Goal: Transaction & Acquisition: Purchase product/service

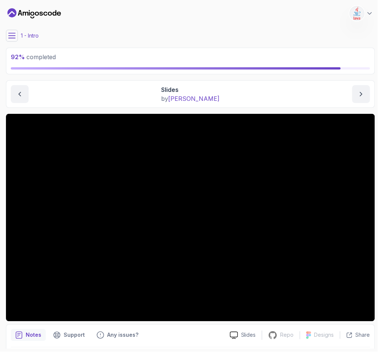
click at [14, 39] on button at bounding box center [12, 36] width 12 height 12
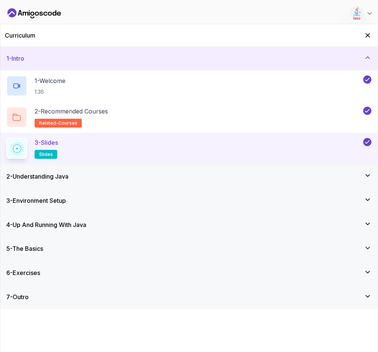
click at [57, 277] on div "6 - Exercises" at bounding box center [189, 273] width 366 height 9
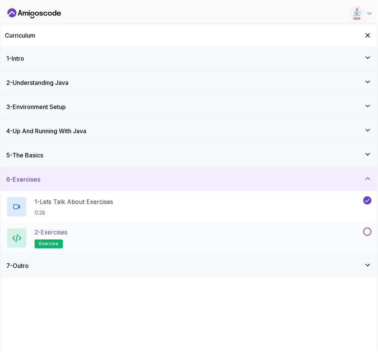
click at [48, 240] on p "exercise" at bounding box center [49, 244] width 28 height 9
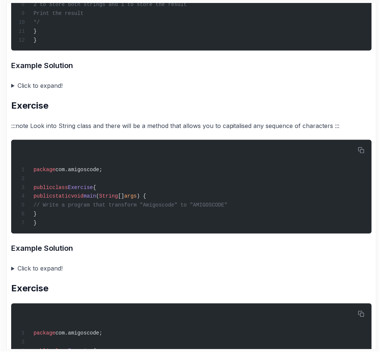
scroll to position [938, 0]
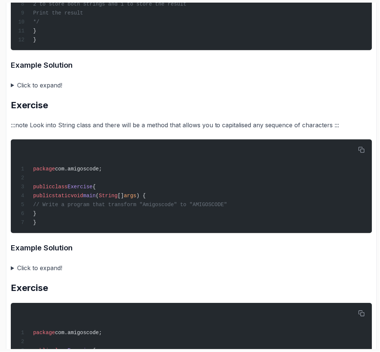
click at [12, 270] on summary "Click to expand!" at bounding box center [191, 268] width 361 height 10
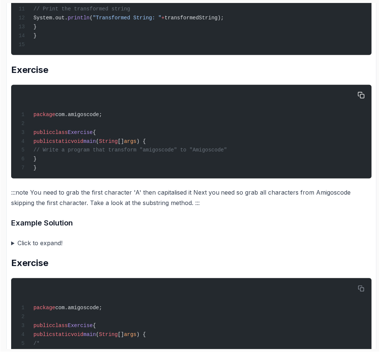
scroll to position [1385, 0]
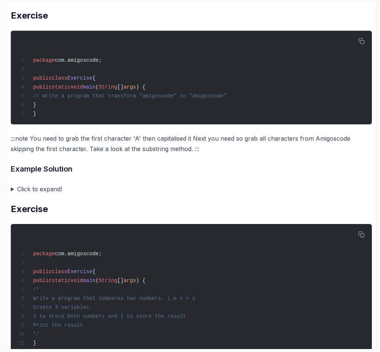
click at [11, 192] on summary "Click to expand!" at bounding box center [192, 189] width 362 height 10
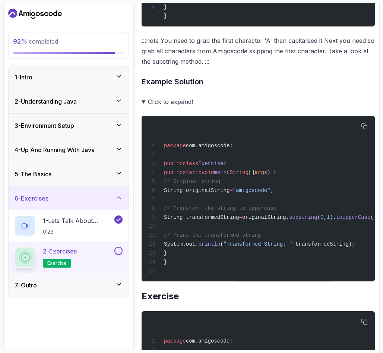
scroll to position [1494, 0]
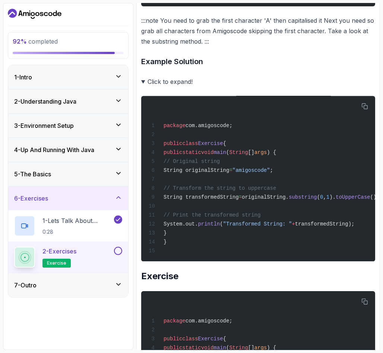
click at [335, 87] on summary "Click to expand!" at bounding box center [258, 81] width 234 height 10
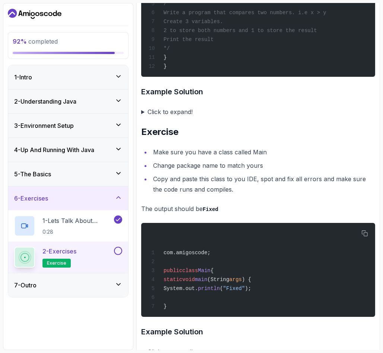
scroll to position [1672, 0]
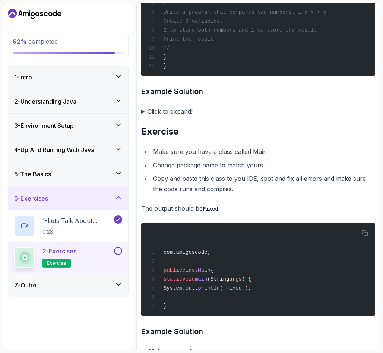
click at [141, 117] on summary "Click to expand!" at bounding box center [258, 111] width 234 height 10
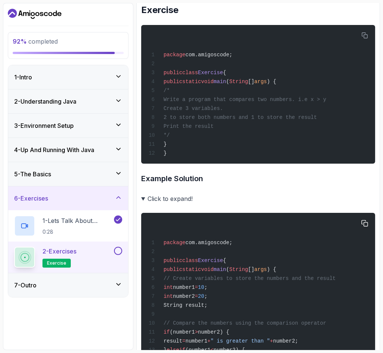
scroll to position [1583, 0]
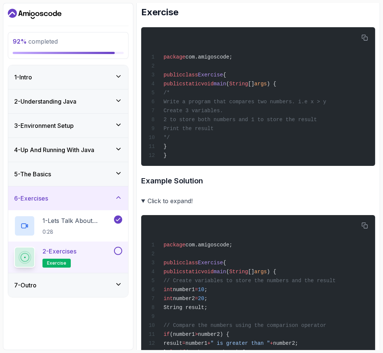
click at [145, 206] on summary "Click to expand!" at bounding box center [258, 200] width 234 height 10
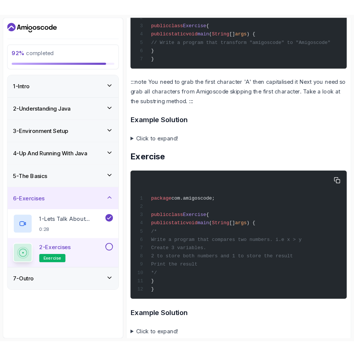
scroll to position [1404, 0]
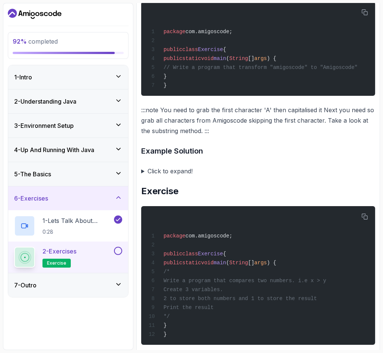
click at [143, 176] on summary "Click to expand!" at bounding box center [258, 171] width 234 height 10
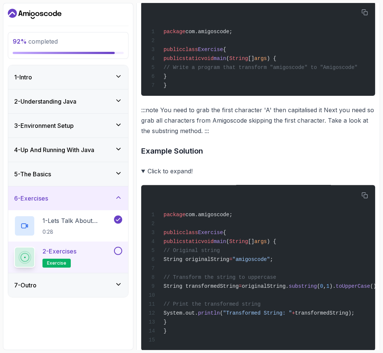
click at [304, 157] on h3 "Example Solution" at bounding box center [258, 151] width 234 height 12
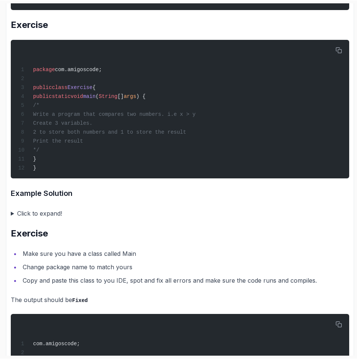
scroll to position [1748, 0]
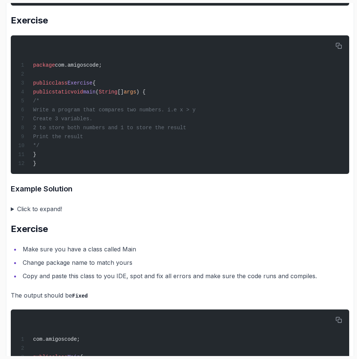
click at [12, 214] on summary "Click to expand!" at bounding box center [180, 209] width 339 height 10
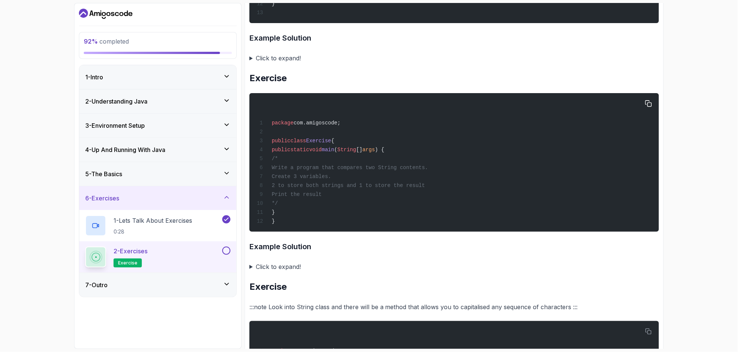
scroll to position [753, 0]
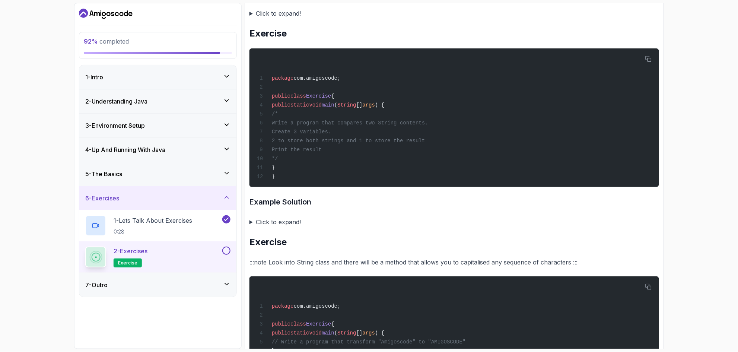
click at [252, 223] on summary "Click to expand!" at bounding box center [453, 222] width 409 height 10
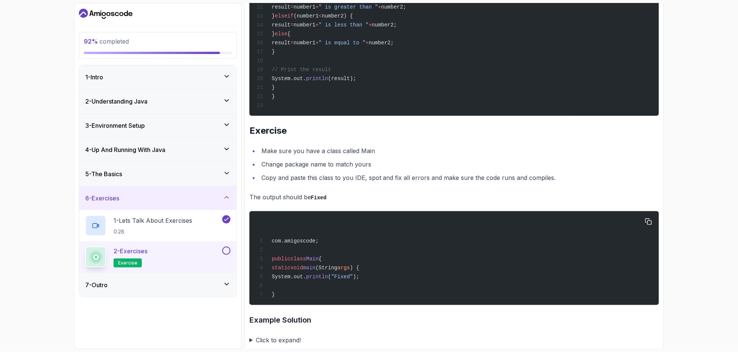
scroll to position [2283, 0]
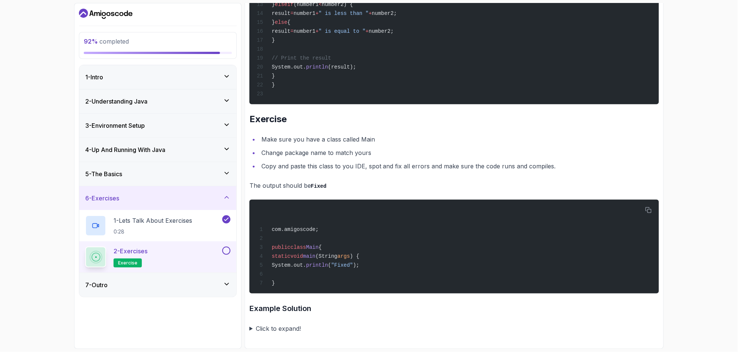
click at [251, 328] on summary "Click to expand!" at bounding box center [453, 328] width 409 height 10
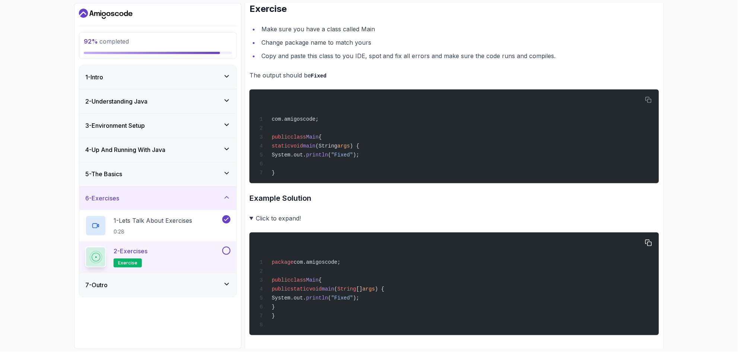
scroll to position [2404, 0]
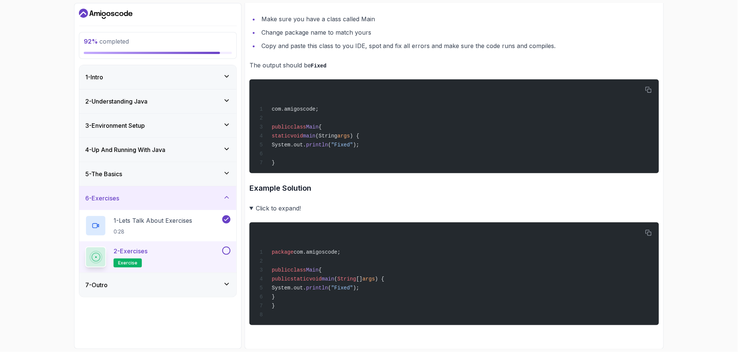
click at [227, 251] on button at bounding box center [226, 250] width 8 height 8
click at [224, 284] on icon at bounding box center [226, 283] width 7 height 7
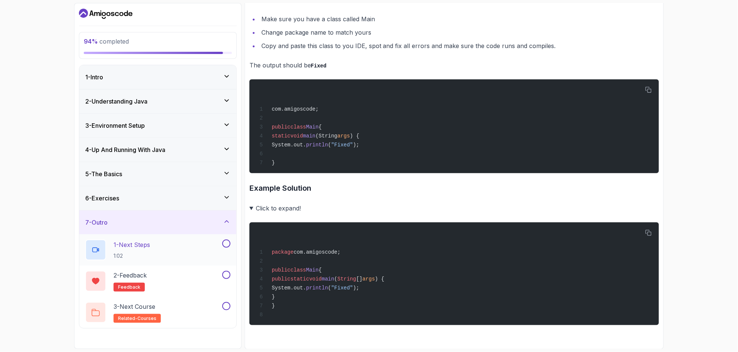
click at [169, 246] on div "1 - Next Steps 1:02" at bounding box center [152, 249] width 135 height 21
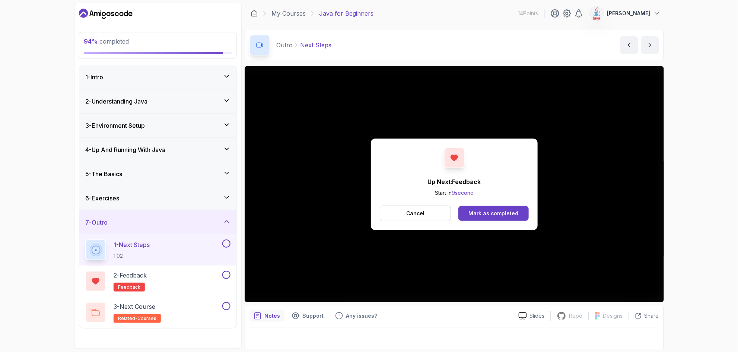
click at [377, 205] on div "Up Next: Feedback Start in 9 second Cancel Mark as completed" at bounding box center [454, 184] width 167 height 92
click at [377, 211] on div "Mark as completed" at bounding box center [493, 213] width 50 height 7
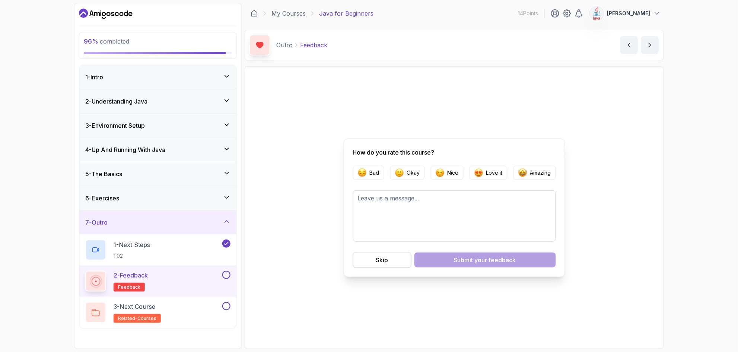
click at [377, 260] on div "Skip" at bounding box center [382, 259] width 12 height 9
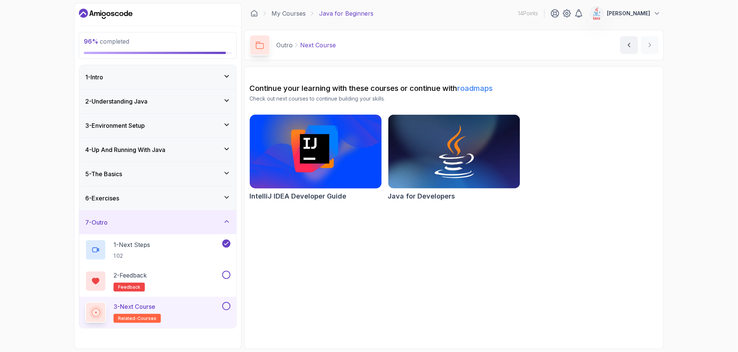
click at [323, 159] on img at bounding box center [315, 151] width 138 height 77
click at [377, 154] on img at bounding box center [454, 151] width 138 height 77
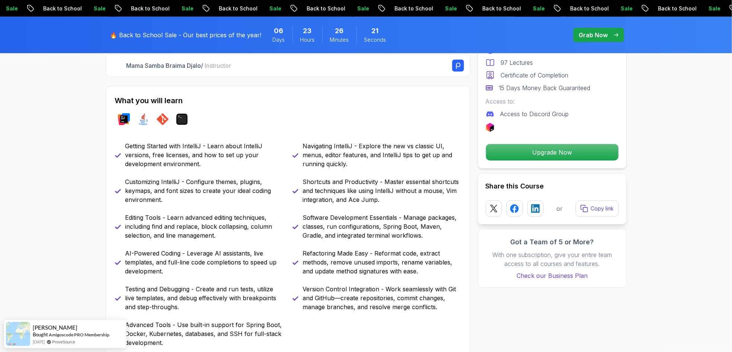
scroll to position [313, 0]
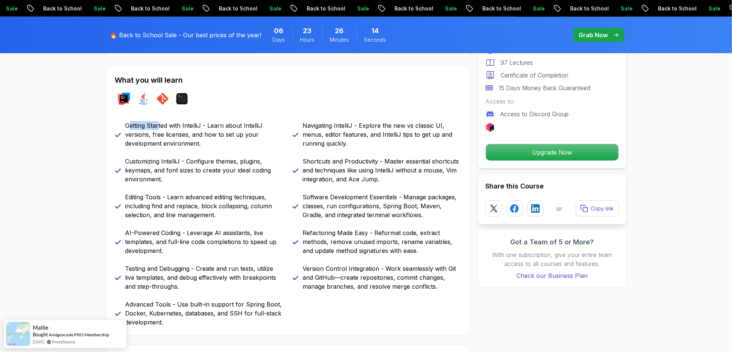
drag, startPoint x: 130, startPoint y: 125, endPoint x: 159, endPoint y: 128, distance: 28.5
click at [159, 128] on p "Getting Started with IntelliJ - Learn about IntelliJ versions, free licenses, a…" at bounding box center [204, 134] width 158 height 27
click at [163, 125] on p "Getting Started with IntelliJ - Learn about IntelliJ versions, free licenses, a…" at bounding box center [204, 134] width 158 height 27
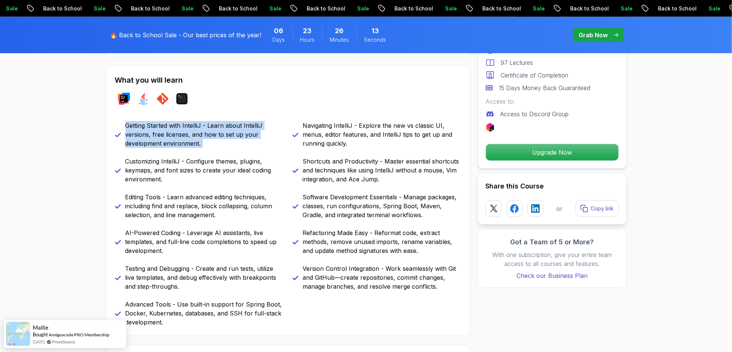
click at [163, 125] on p "Getting Started with IntelliJ - Learn about IntelliJ versions, free licenses, a…" at bounding box center [204, 134] width 158 height 27
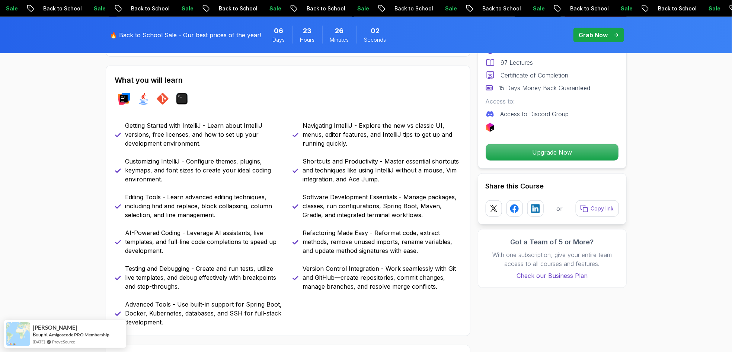
click at [287, 84] on h2 "What you will learn" at bounding box center [288, 80] width 346 height 10
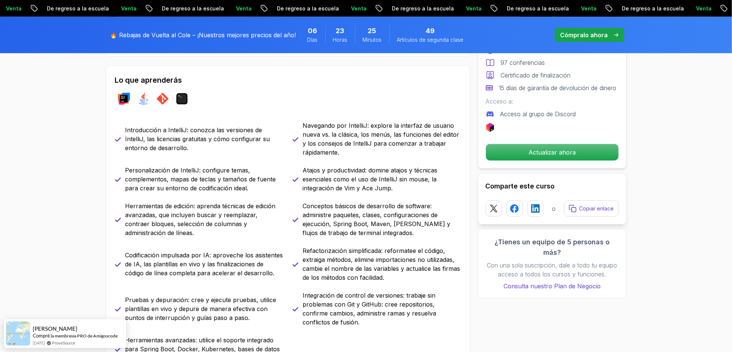
scroll to position [357, 0]
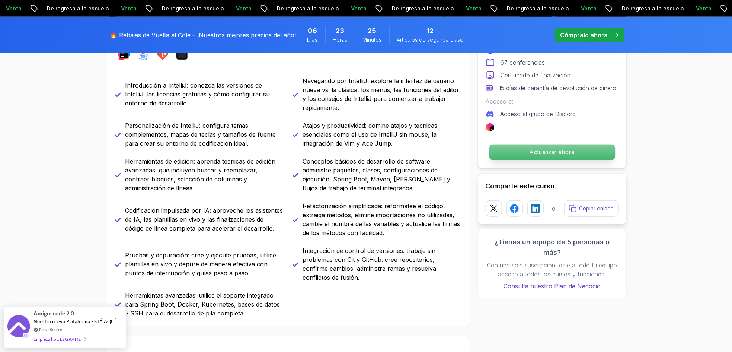
click at [552, 156] on font "Actualizar ahora" at bounding box center [552, 152] width 45 height 7
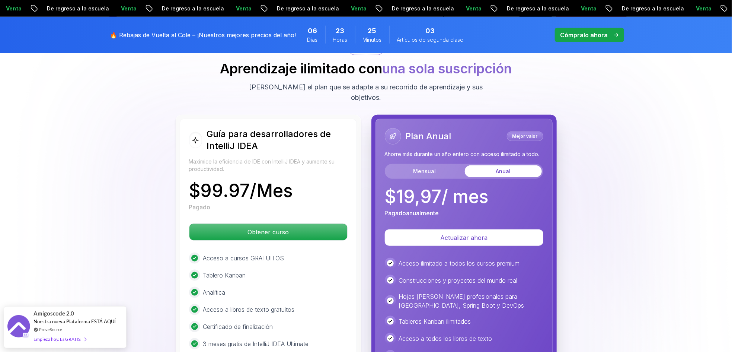
scroll to position [1816, 0]
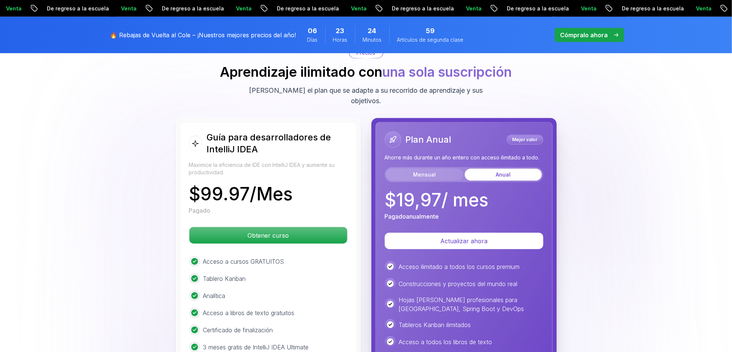
click at [436, 169] on button "Mensual" at bounding box center [424, 175] width 77 height 12
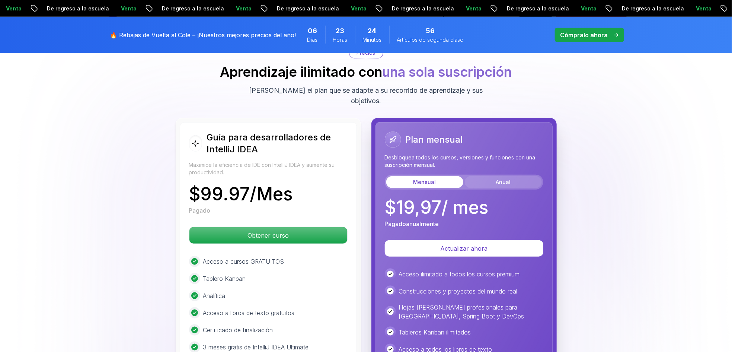
click at [505, 179] on font "Anual" at bounding box center [503, 182] width 15 height 6
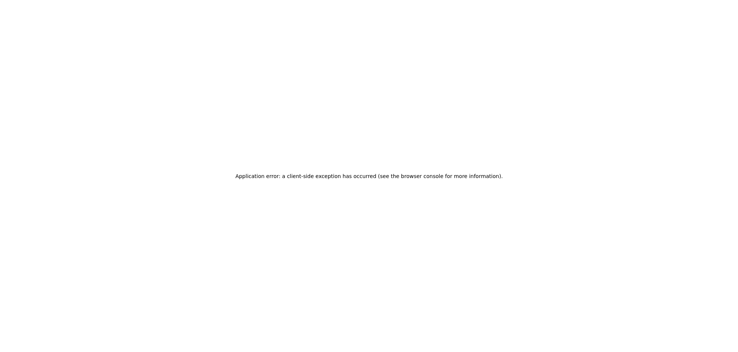
scroll to position [0, 0]
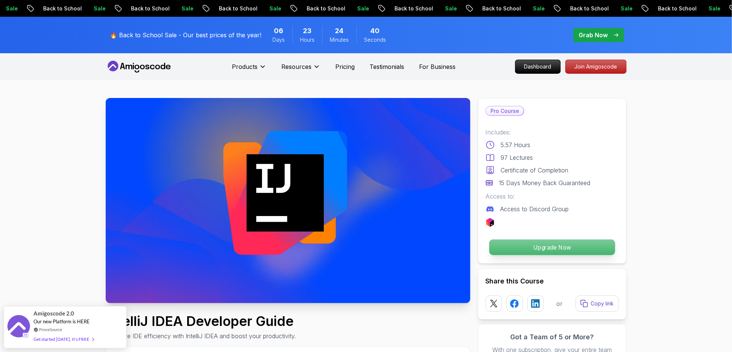
click at [516, 245] on p "Upgrade Now" at bounding box center [552, 247] width 126 height 16
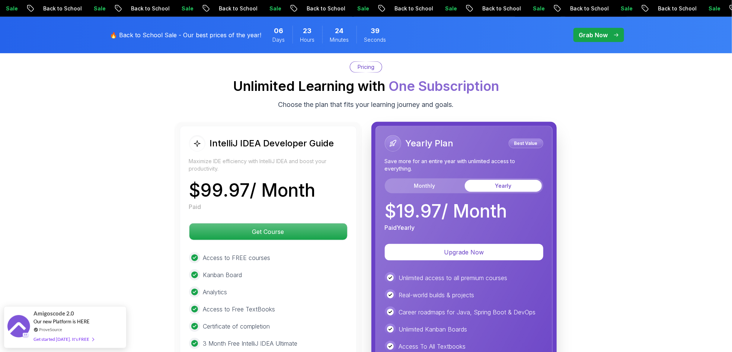
scroll to position [1707, 0]
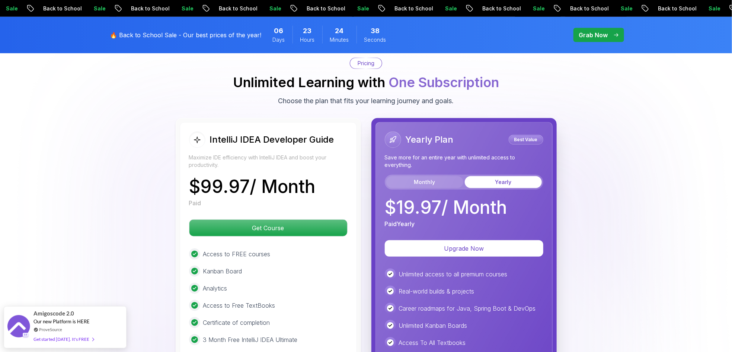
click at [431, 176] on button "Monthly" at bounding box center [424, 182] width 77 height 12
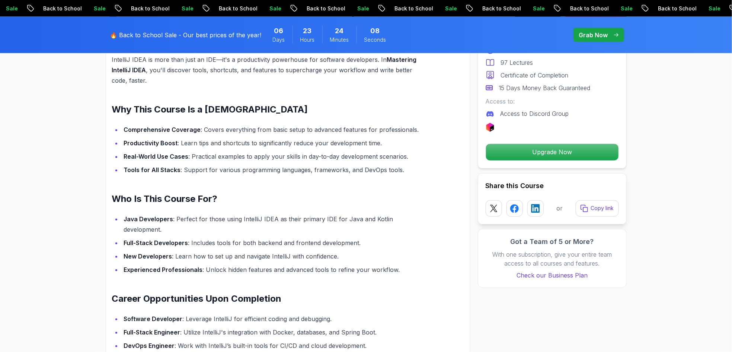
scroll to position [635, 0]
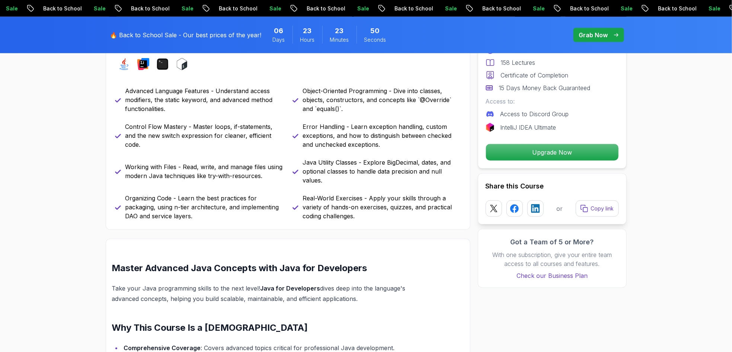
scroll to position [357, 0]
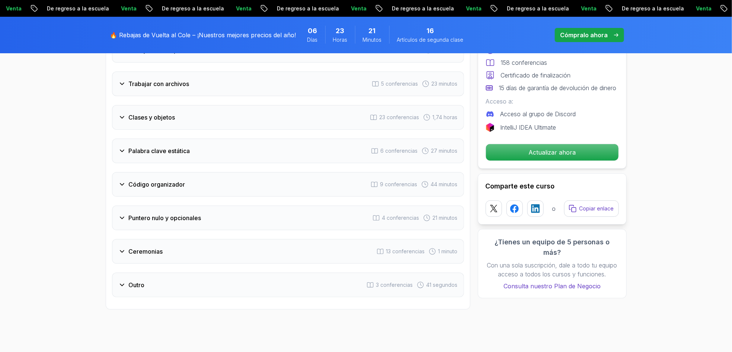
scroll to position [1519, 0]
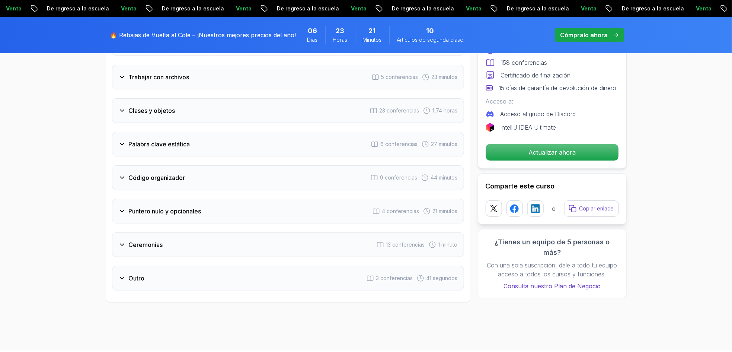
click at [121, 245] on icon at bounding box center [122, 244] width 4 height 2
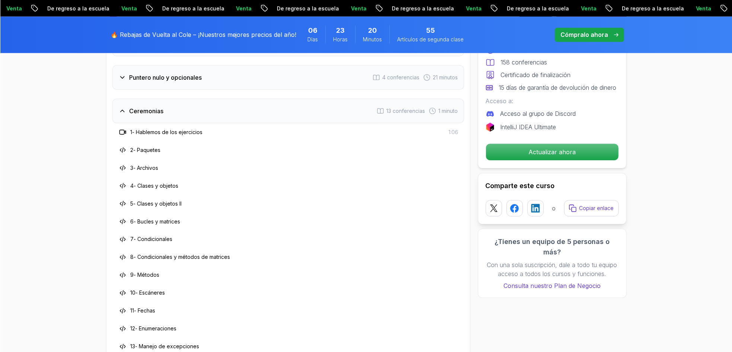
scroll to position [1533, 0]
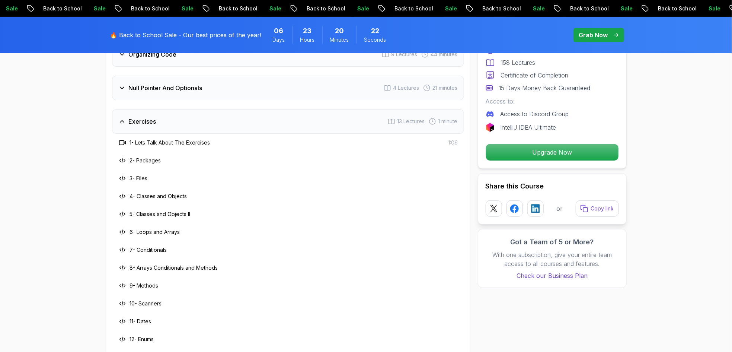
click at [651, 44] on div "🔥 Back to School Sale - Our best prices of the year! 06 Days 23 Hours 20 Minute…" at bounding box center [366, 35] width 732 height 36
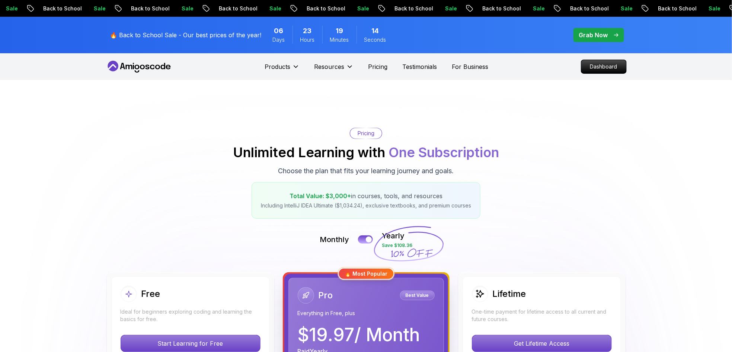
click at [371, 134] on p "Pricing" at bounding box center [366, 133] width 17 height 7
